Goal: Task Accomplishment & Management: Manage account settings

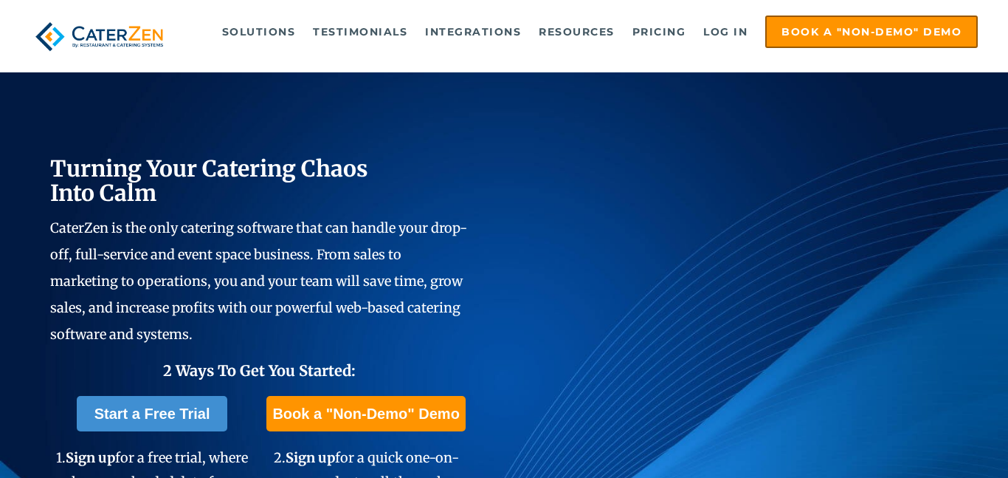
click at [733, 29] on link "Log in" at bounding box center [725, 32] width 59 height 30
click at [715, 30] on link "Log in" at bounding box center [725, 32] width 59 height 30
click at [709, 32] on link "Log in" at bounding box center [725, 32] width 59 height 30
